Goal: Information Seeking & Learning: Learn about a topic

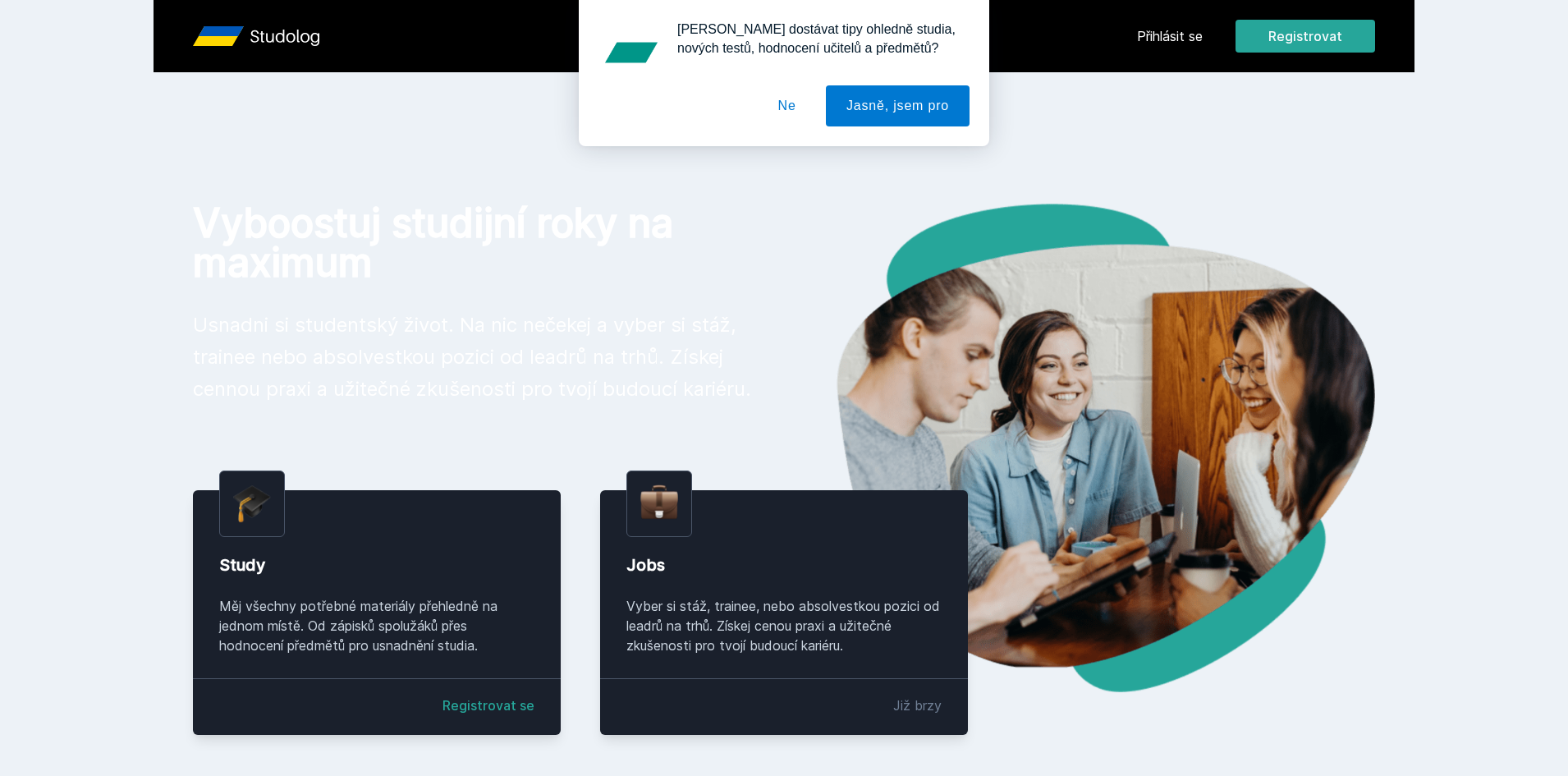
click at [1164, 37] on div "[PERSON_NAME] dostávat tipy ohledně studia, nových testů, hodnocení učitelů a p…" at bounding box center [784, 72] width 1568 height 146
click at [788, 110] on button "Ne" at bounding box center [788, 106] width 59 height 41
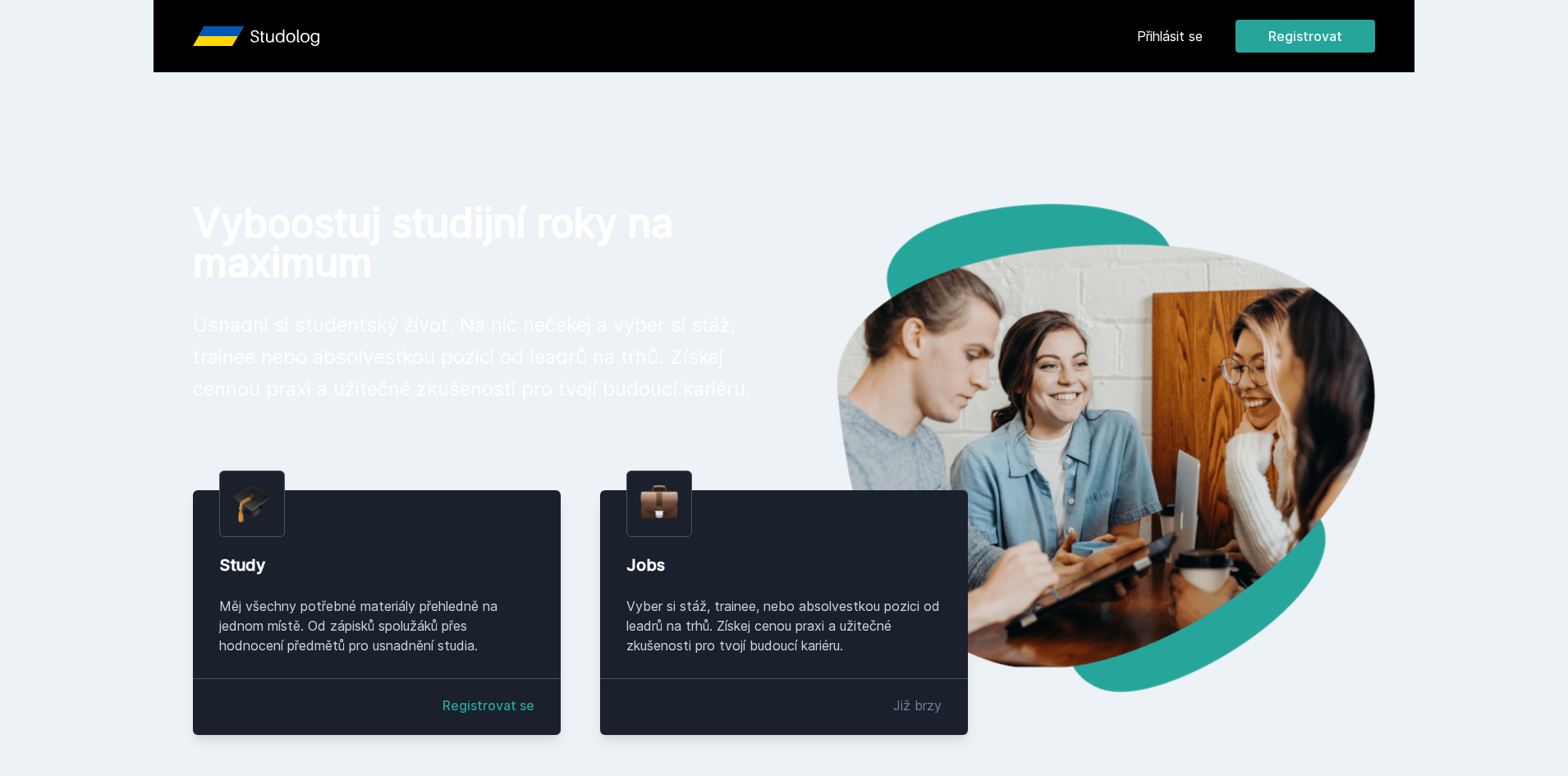
click at [1170, 39] on link "Přihlásit se" at bounding box center [1169, 35] width 66 height 19
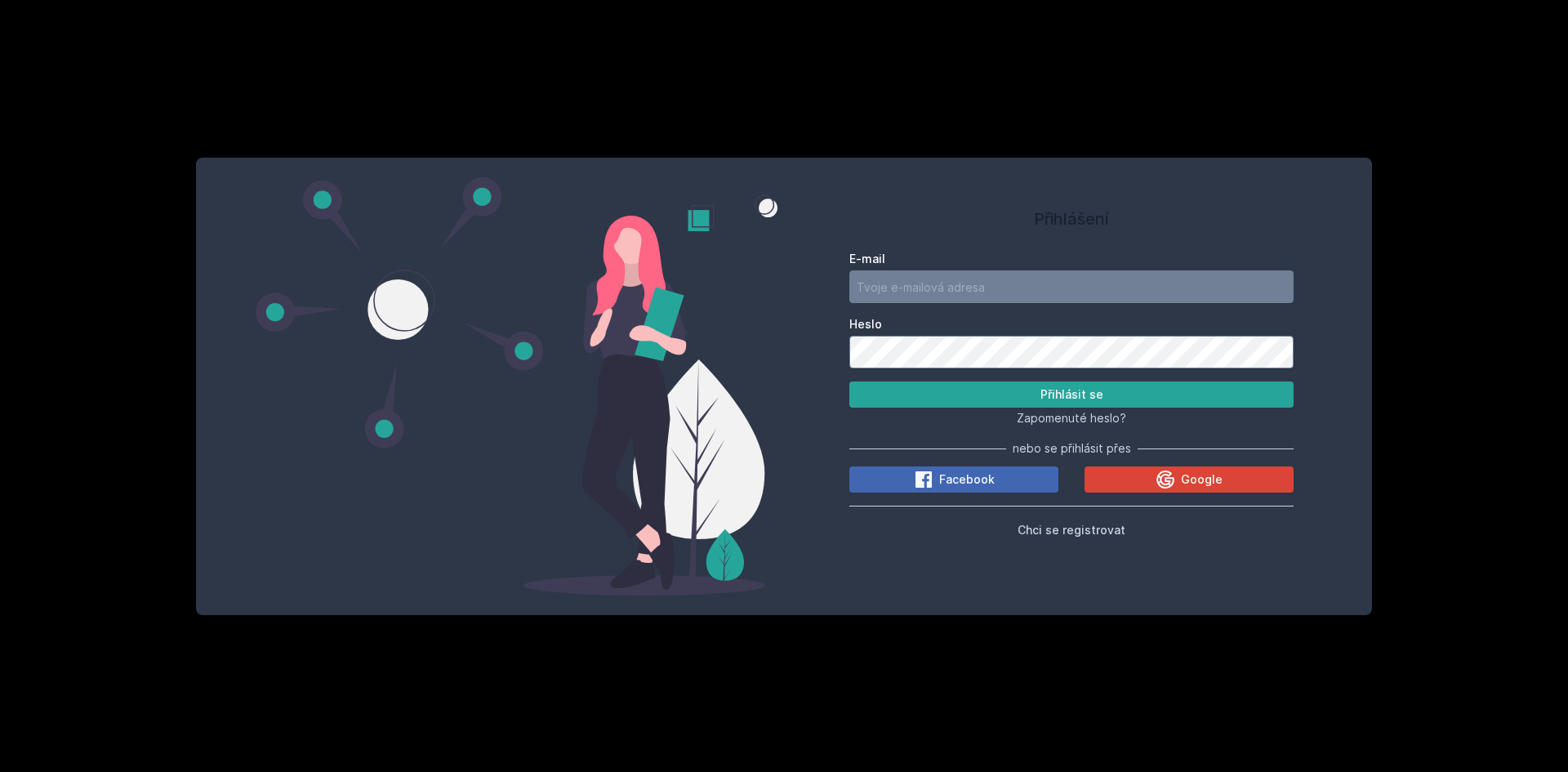
click at [932, 266] on label "E-mail" at bounding box center [1071, 259] width 444 height 17
click at [932, 271] on input "E-mail" at bounding box center [1071, 286] width 444 height 32
click at [1181, 484] on span "Google" at bounding box center [1201, 479] width 42 height 17
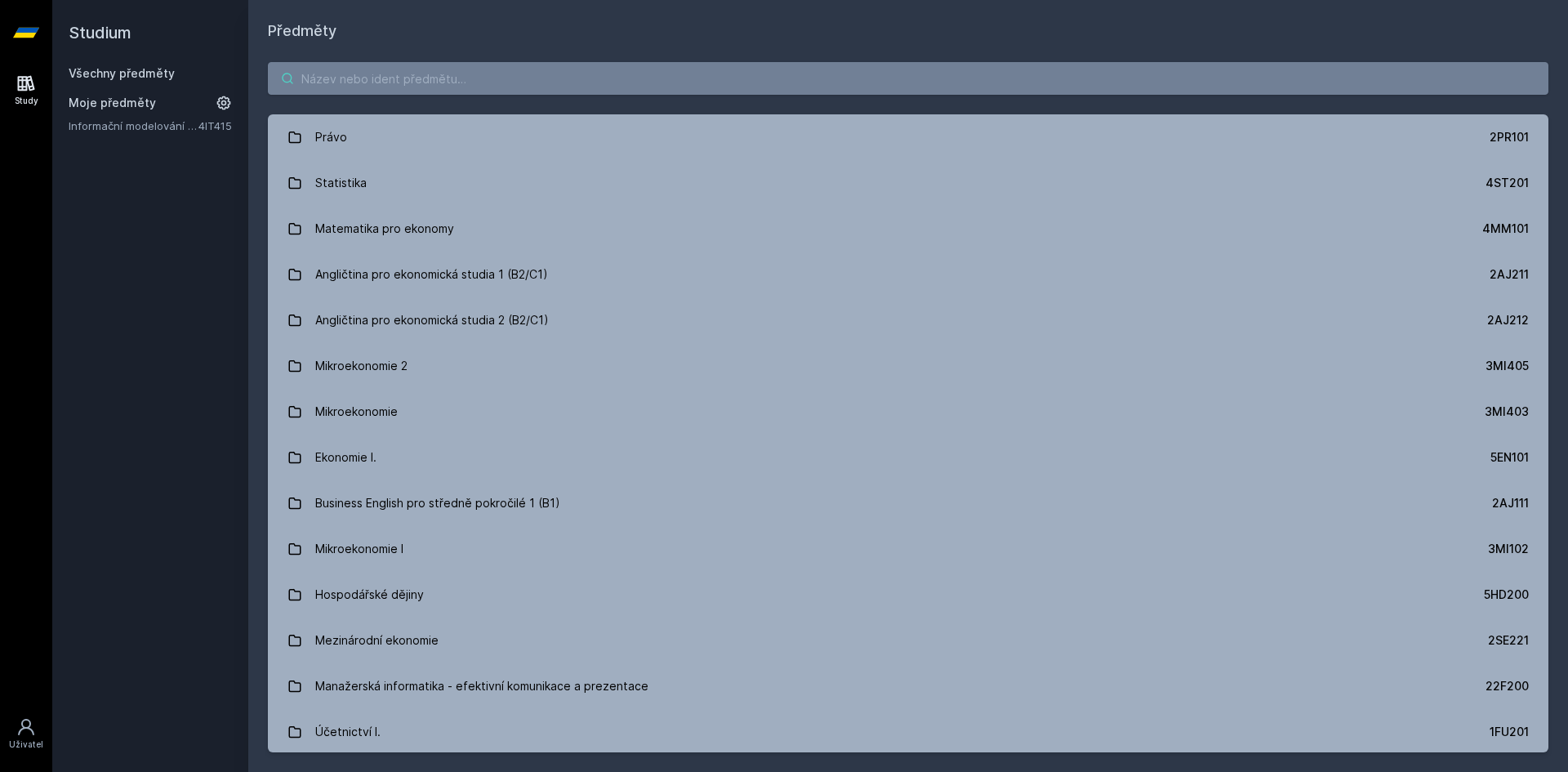
click at [357, 86] on input "search" at bounding box center [907, 78] width 1280 height 32
paste input "4IT415"
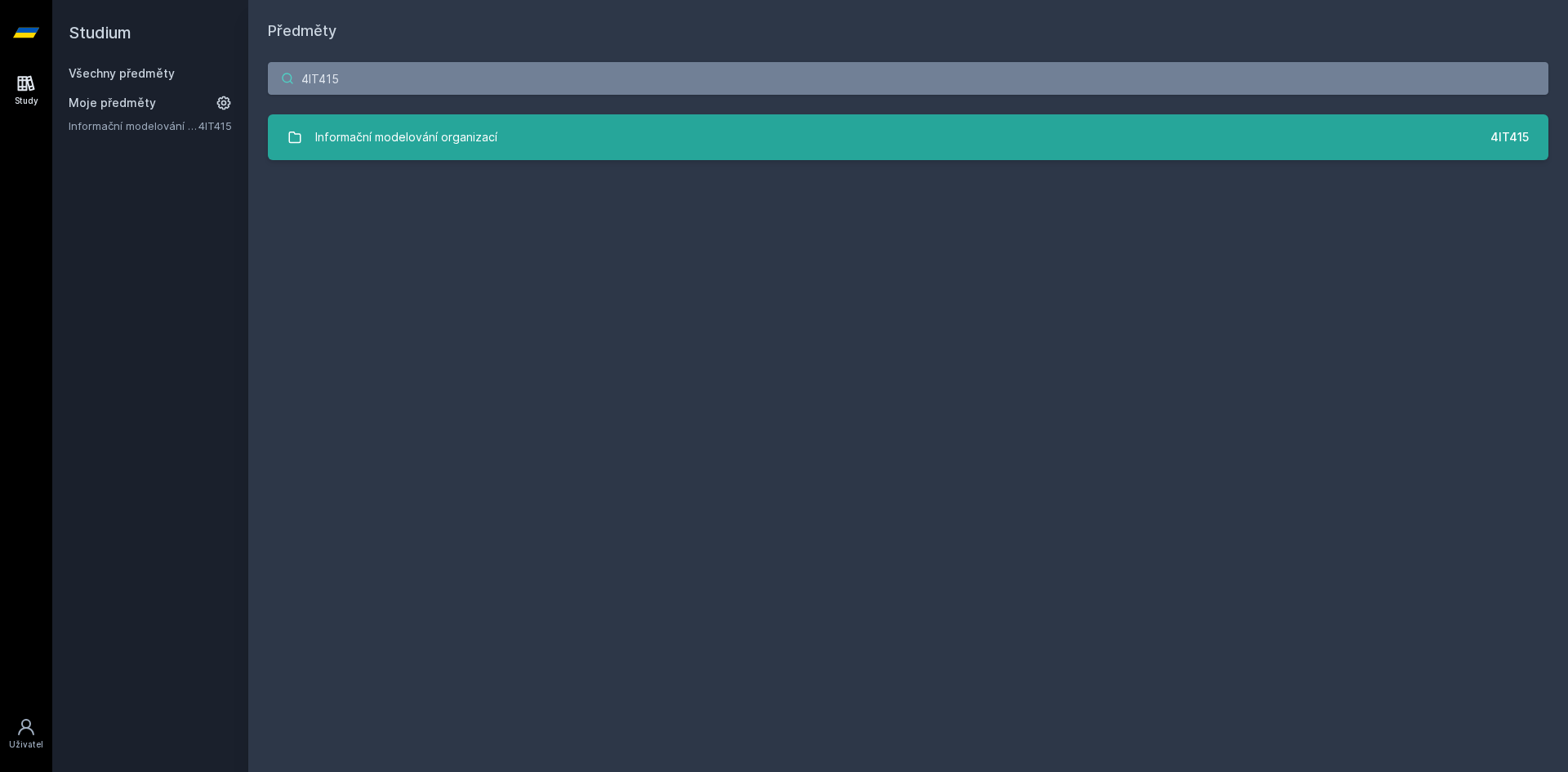
type input "4IT415"
click at [440, 130] on div "Informační modelování organizací" at bounding box center [405, 137] width 182 height 32
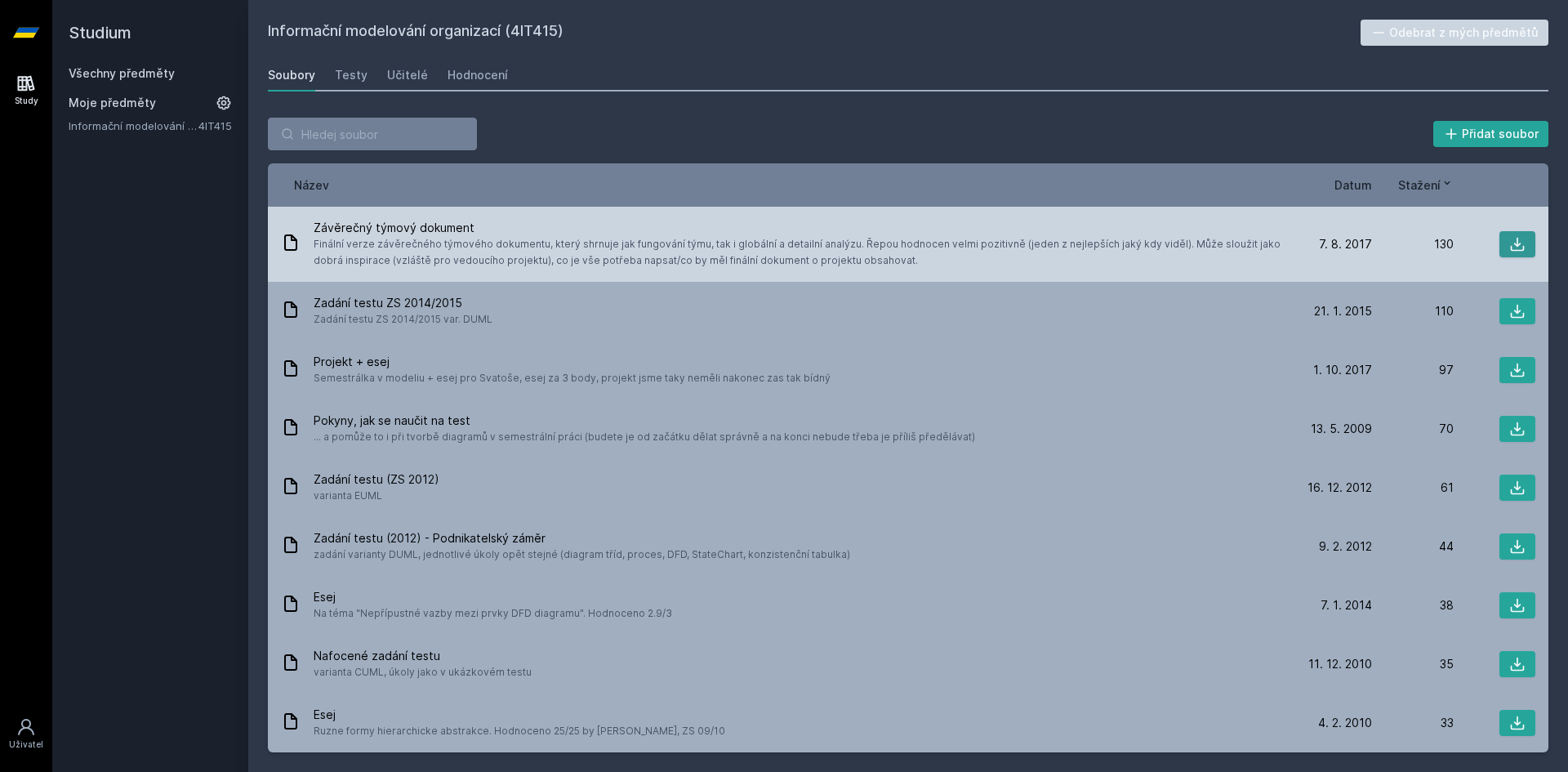
click at [1512, 244] on icon at bounding box center [1517, 244] width 14 height 14
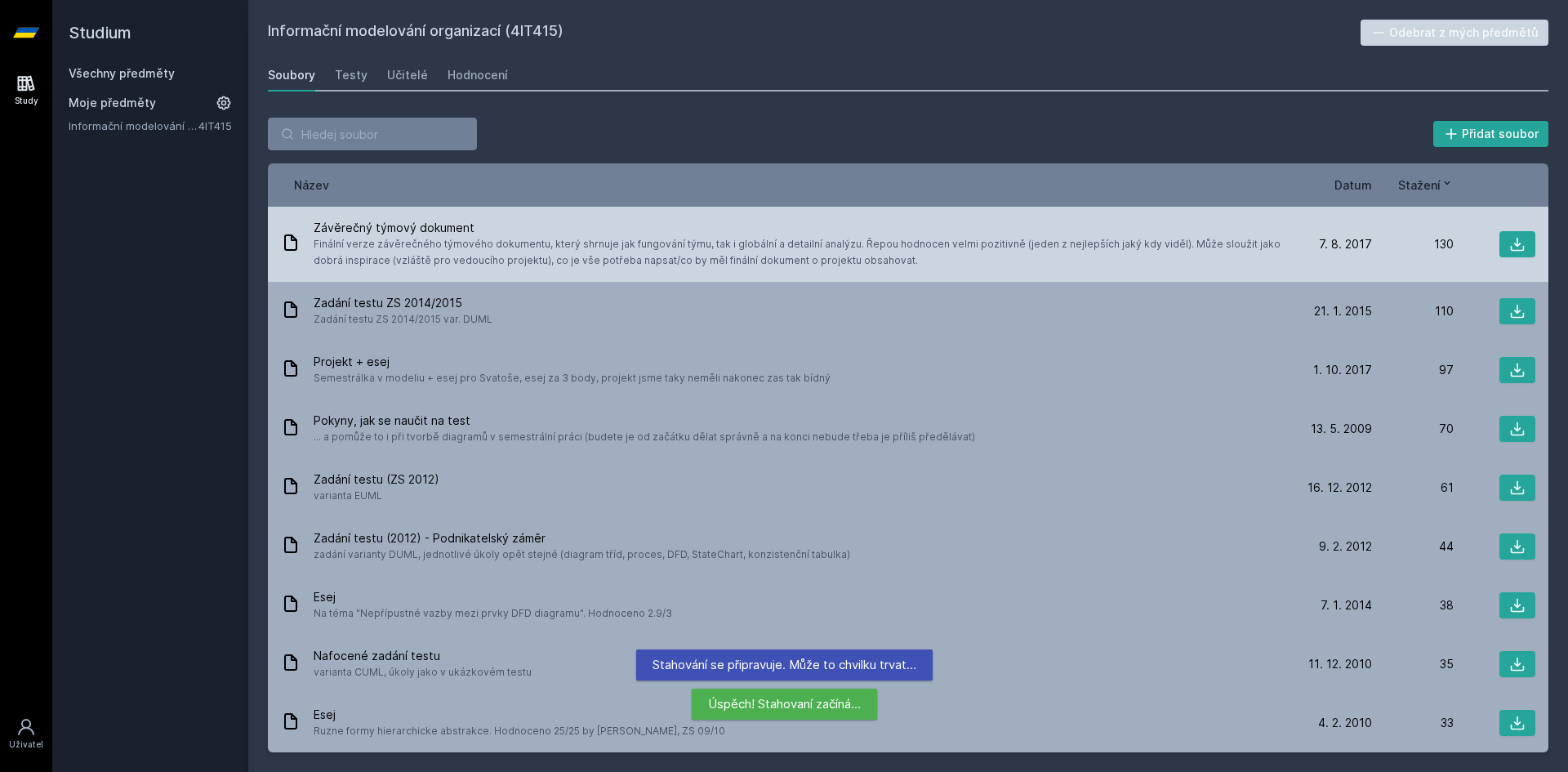
click at [577, 243] on span "Finální verze závěrečného týmového dokumentu, který shrnuje jak fungování týmu,…" at bounding box center [798, 252] width 970 height 32
click at [432, 247] on span "Finální verze závěrečného týmového dokumentu, který shrnuje jak fungování týmu,…" at bounding box center [798, 252] width 970 height 32
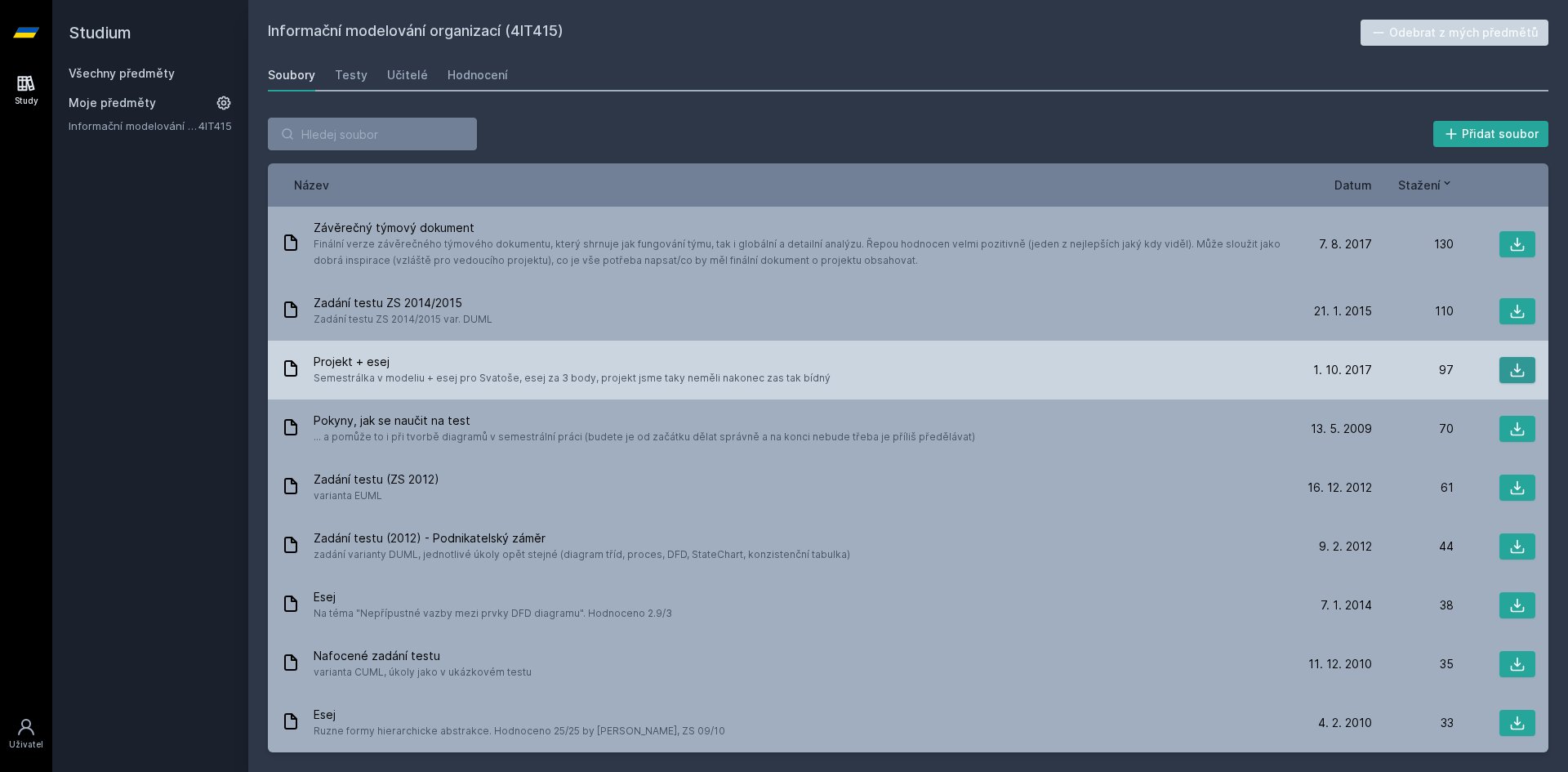
click at [1509, 372] on icon at bounding box center [1517, 370] width 17 height 17
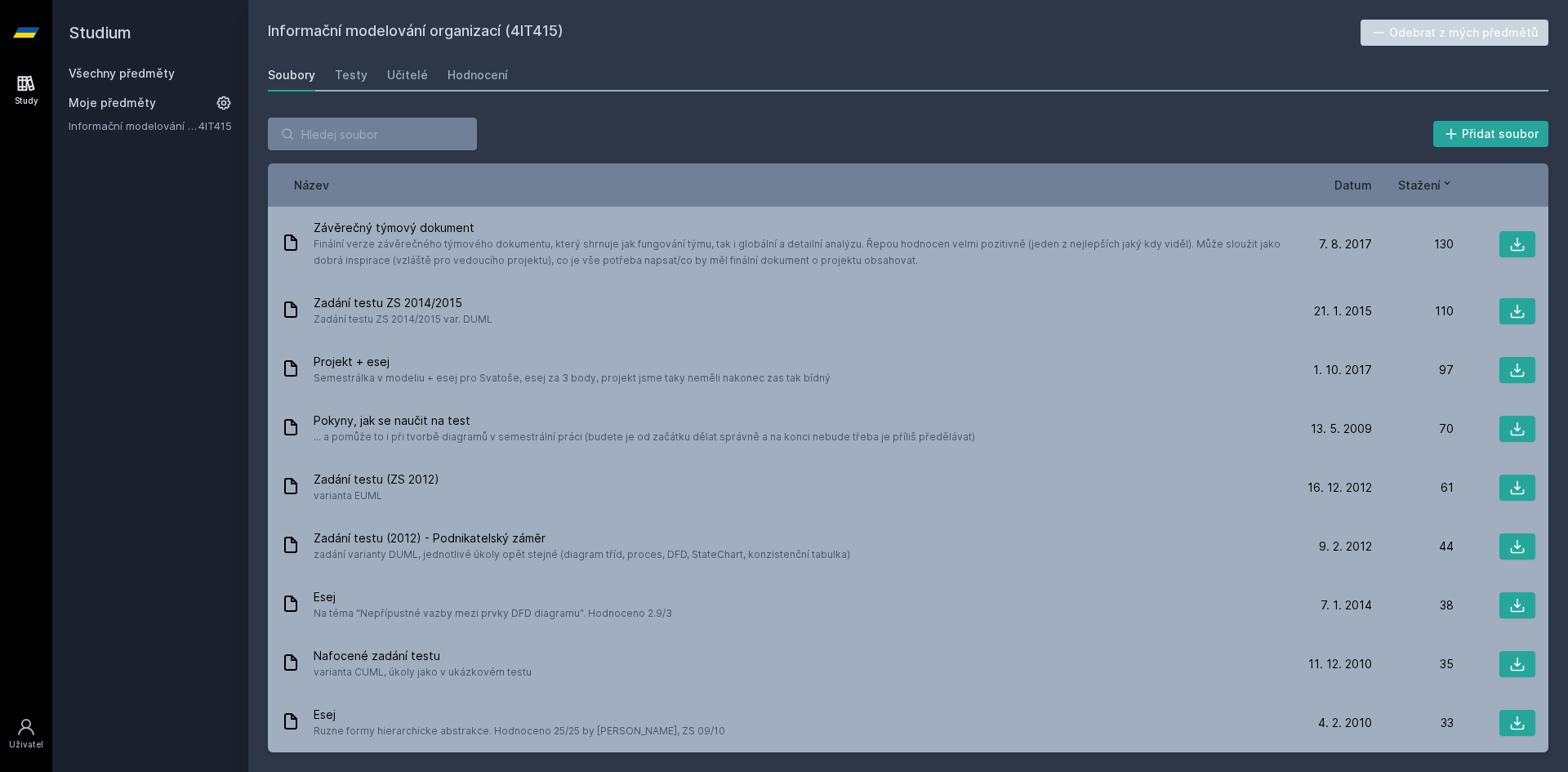
click at [145, 381] on div "Studium Všechny předměty Moje předměty Informační modelování organizací 4IT415" at bounding box center [150, 386] width 196 height 772
click at [360, 75] on div "Testy" at bounding box center [351, 76] width 32 height 17
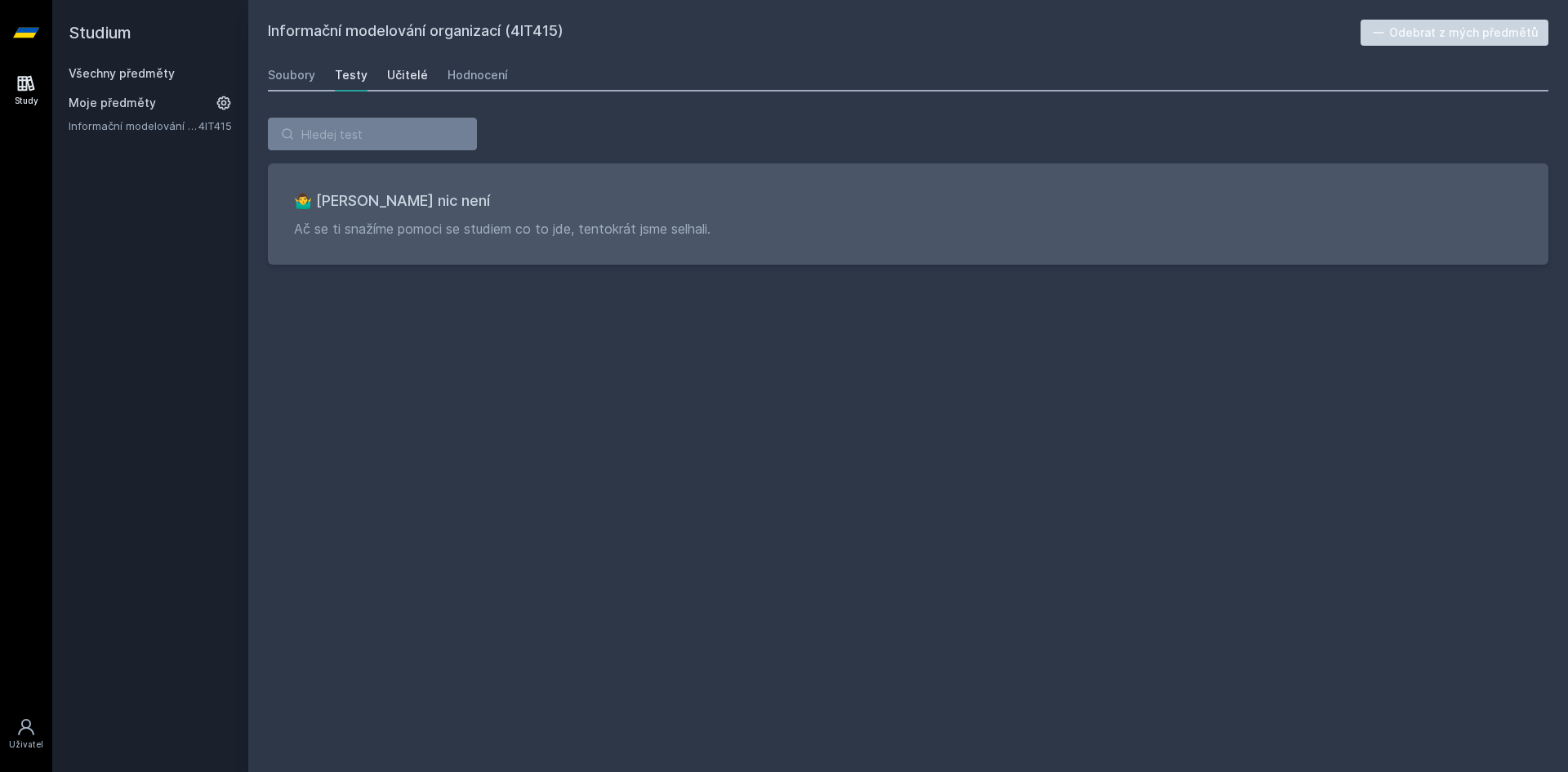
click at [408, 78] on div "Učitelé" at bounding box center [407, 76] width 41 height 17
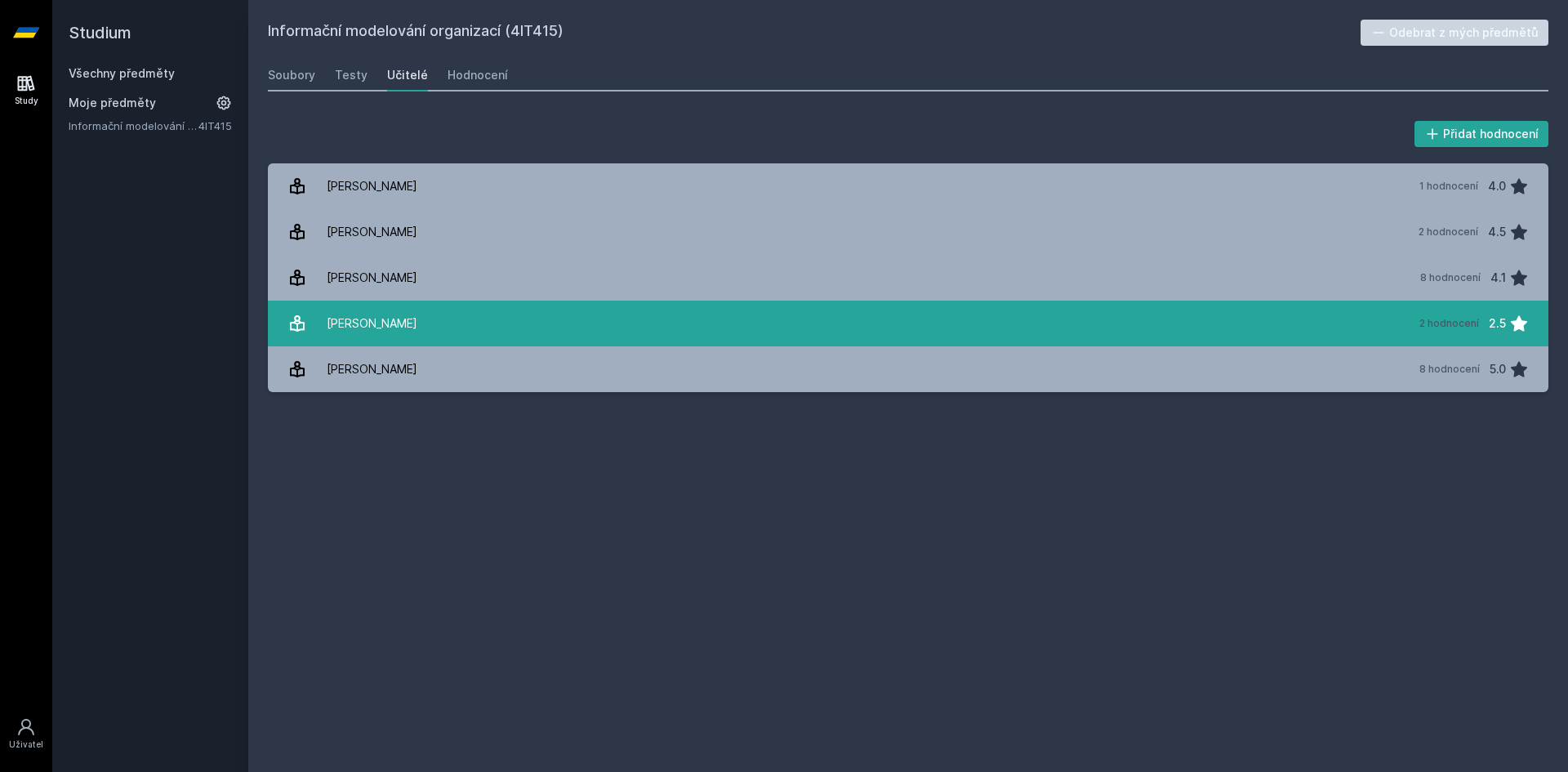
click at [447, 310] on link "[PERSON_NAME] 2 hodnocení 2.5" at bounding box center [907, 324] width 1280 height 46
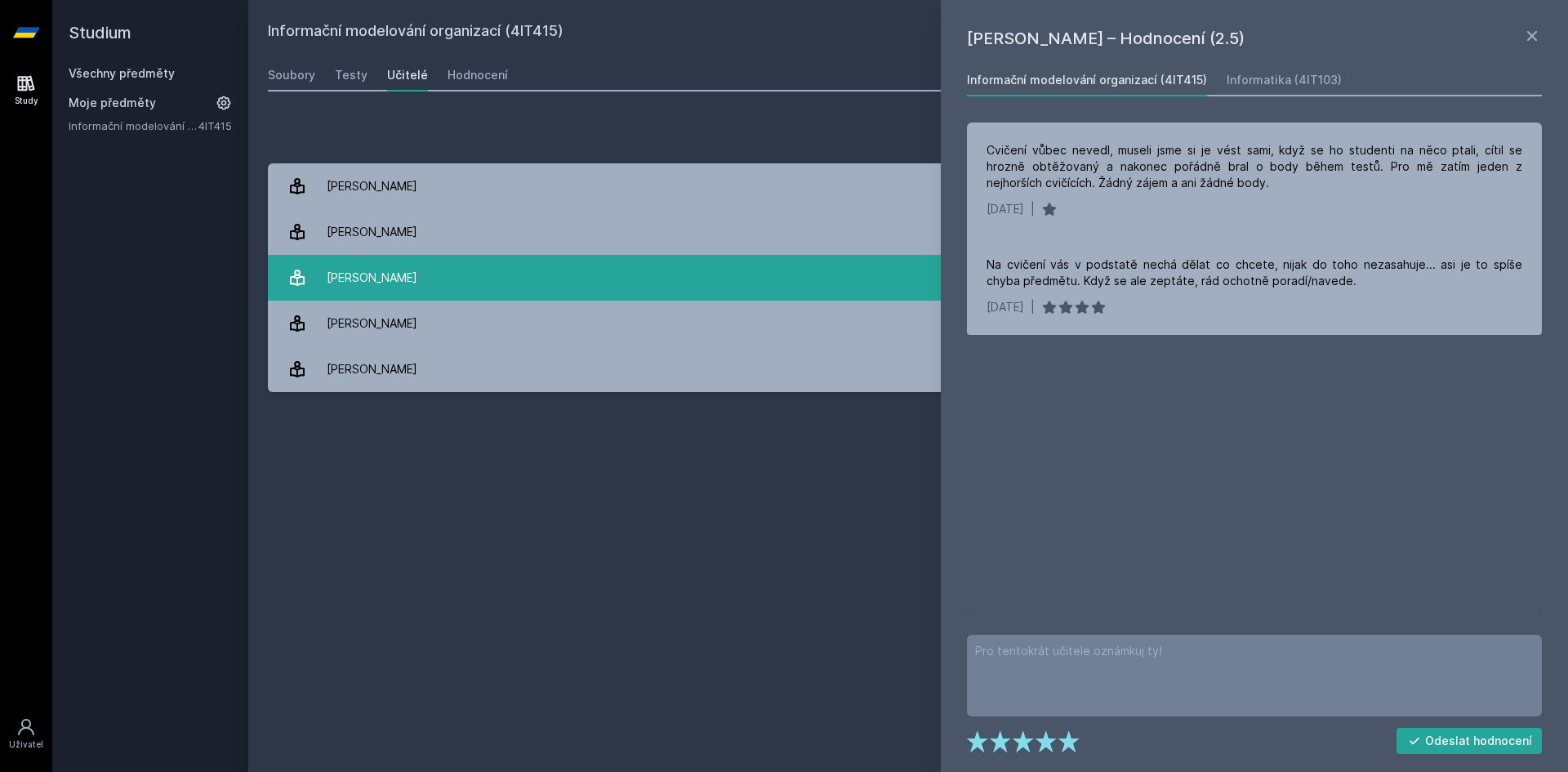
click at [470, 264] on link "[PERSON_NAME] 8 hodnocení 4.1" at bounding box center [907, 278] width 1280 height 46
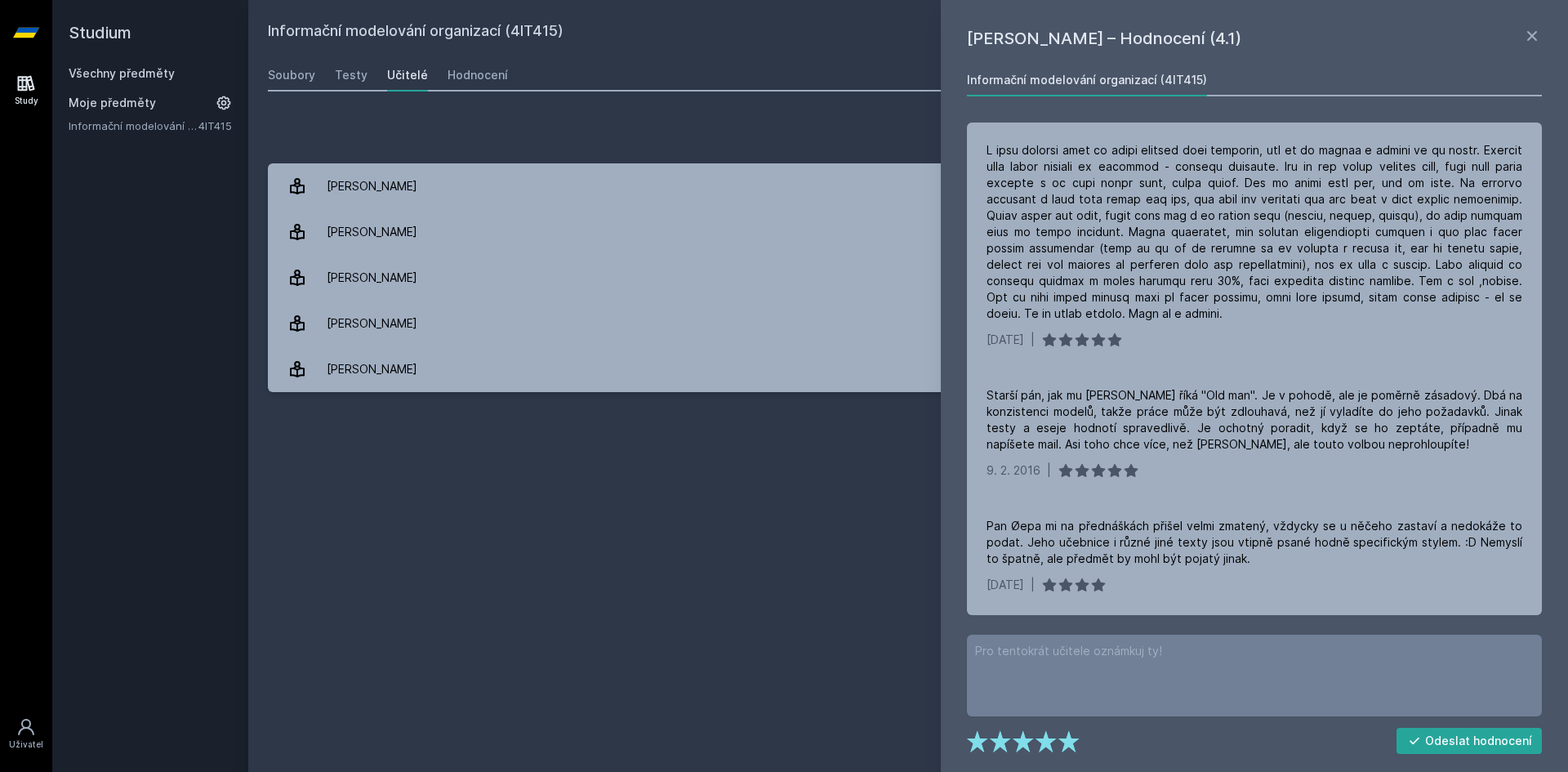
click at [761, 501] on div "Informační modelování organizací (4IT415) Odebrat z mých předmětů [GEOGRAPHIC_D…" at bounding box center [907, 386] width 1280 height 733
